Goal: Navigation & Orientation: Find specific page/section

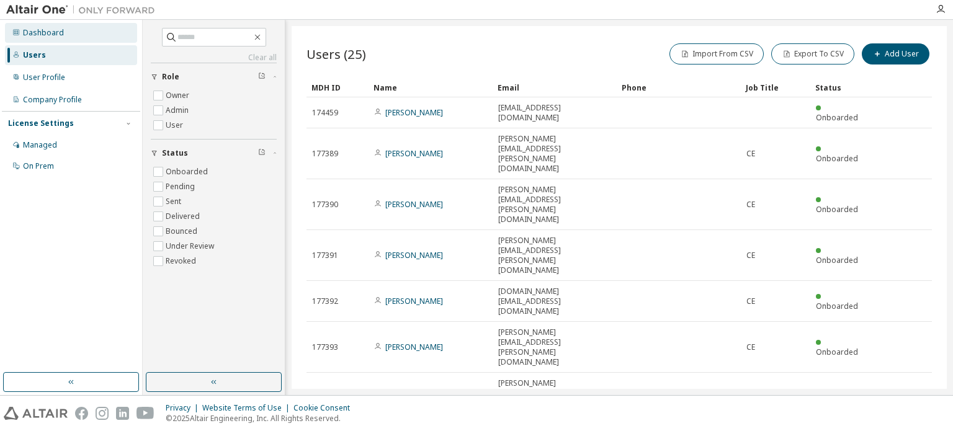
click at [61, 37] on div "Dashboard" at bounding box center [71, 33] width 132 height 20
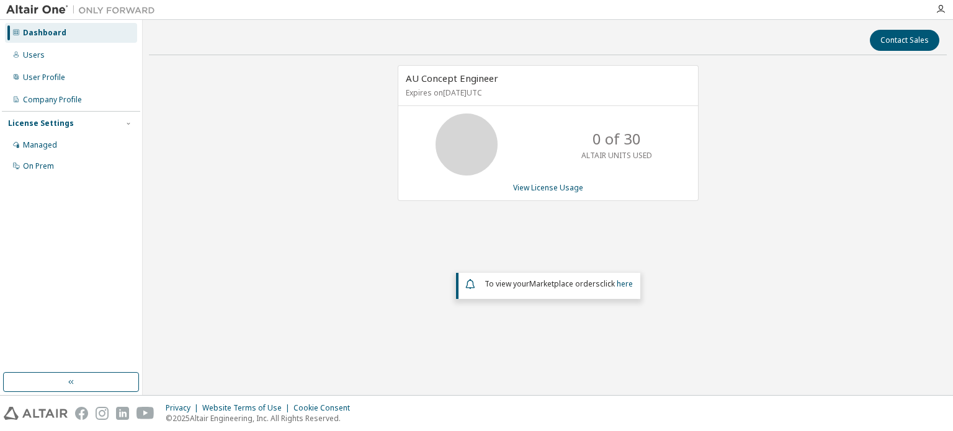
drag, startPoint x: 476, startPoint y: 234, endPoint x: 190, endPoint y: 156, distance: 297.1
click at [476, 234] on div "AU Concept Engineer Expires on January 31, 2026 UTC 0 of 30 ALTAIR UNITS USED V…" at bounding box center [548, 205] width 798 height 280
click at [43, 26] on div "Dashboard" at bounding box center [71, 33] width 132 height 20
click at [52, 146] on div "Managed" at bounding box center [40, 145] width 34 height 10
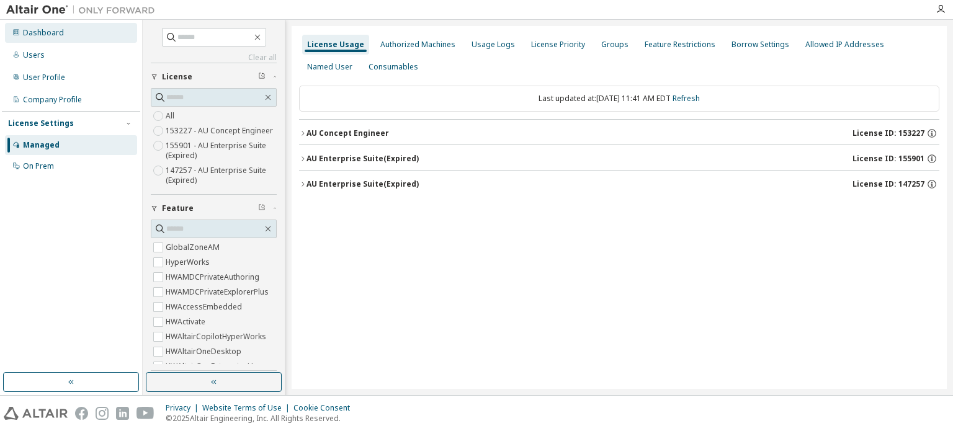
click at [50, 36] on div "Dashboard" at bounding box center [43, 33] width 41 height 10
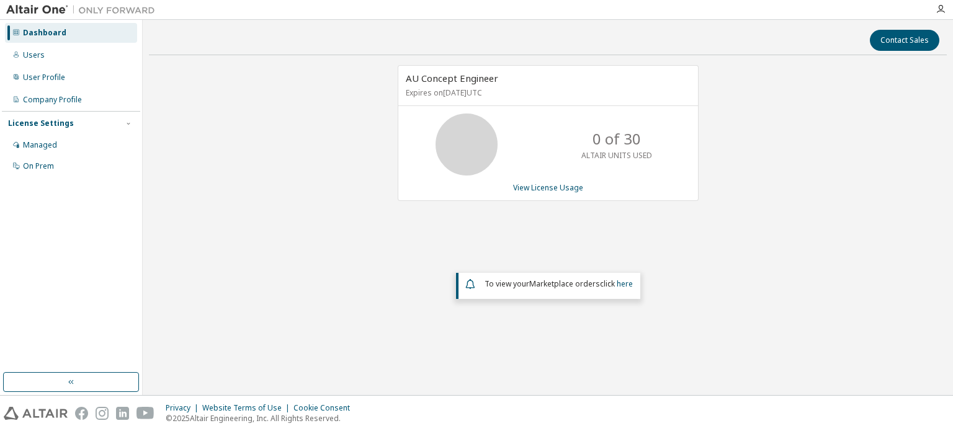
click at [50, 32] on div "Dashboard" at bounding box center [44, 33] width 43 height 10
click at [42, 56] on div "Users" at bounding box center [34, 55] width 22 height 10
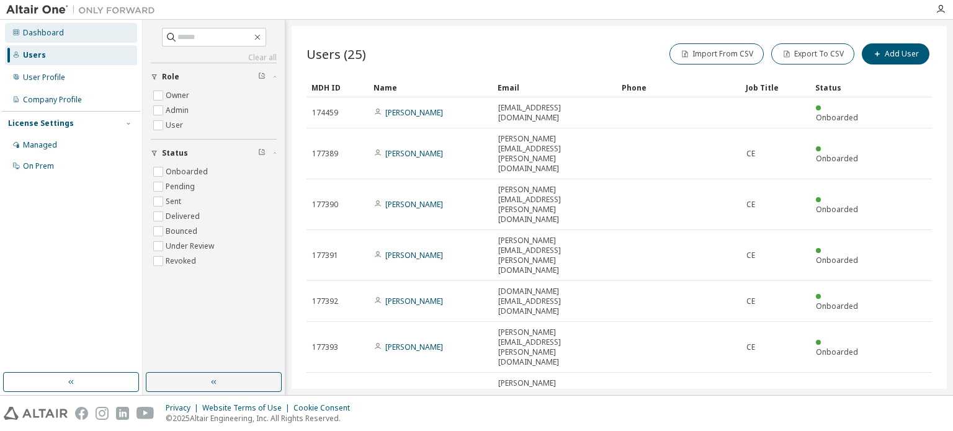
click at [53, 30] on div "Dashboard" at bounding box center [43, 33] width 41 height 10
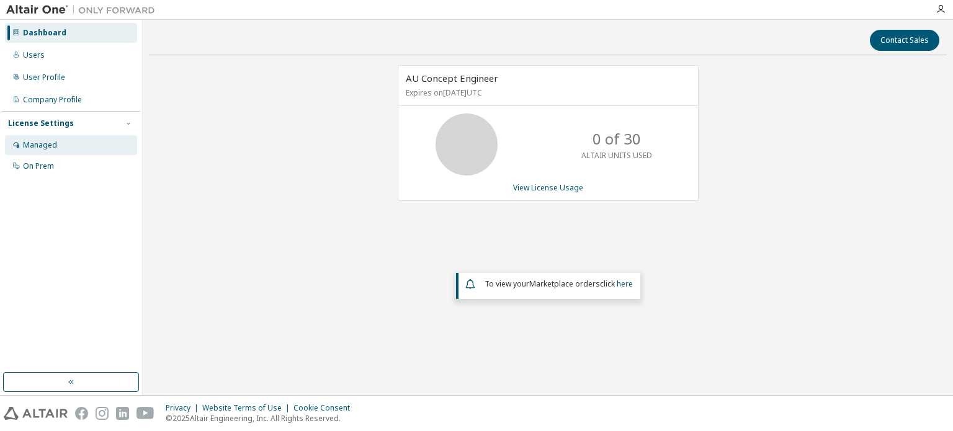
click at [33, 137] on div "Managed" at bounding box center [71, 145] width 132 height 20
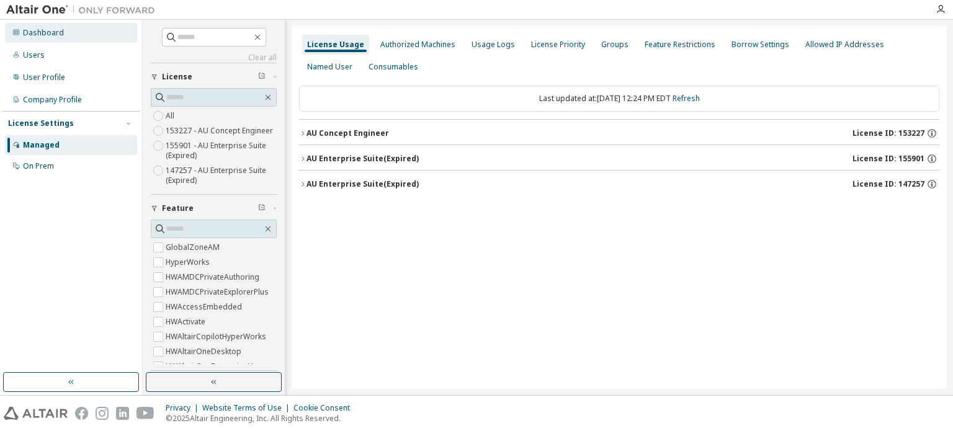
click at [50, 37] on div "Dashboard" at bounding box center [43, 33] width 41 height 10
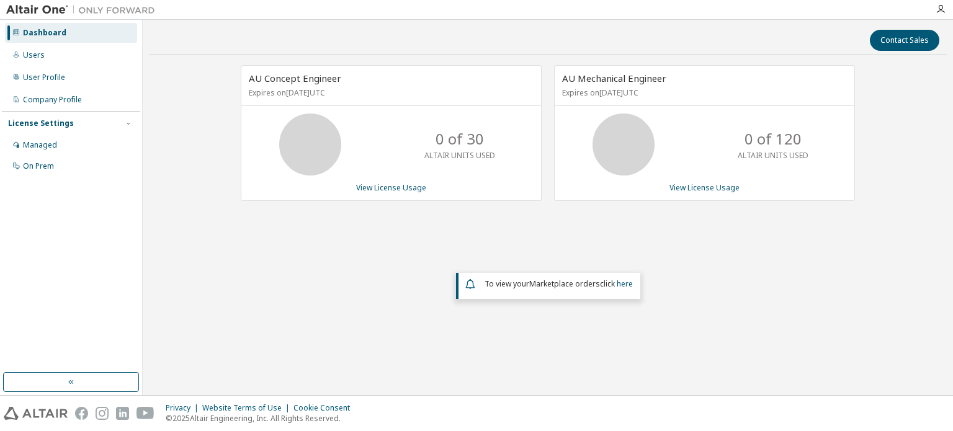
click at [664, 342] on div "AU Concept Engineer Expires on [DATE] UTC 0 of 30 ALTAIR UNITS USED View Licens…" at bounding box center [548, 205] width 798 height 280
